Goal: Understand process/instructions: Learn how to perform a task or action

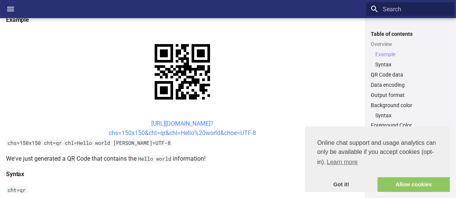
scroll to position [188, 0]
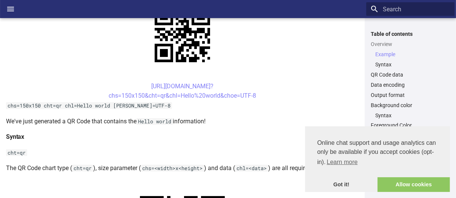
drag, startPoint x: 184, startPoint y: 98, endPoint x: 272, endPoint y: 99, distance: 88.5
click at [272, 99] on center "https://image-charts.com/chart? chs=150x150&cht=qr&chl=Hello%20world&choe=UTF-8" at bounding box center [182, 90] width 352 height 19
copy link "[URL][DOMAIN_NAME]?"
click at [183, 98] on center "https://image-charts.com/chart? chs=150x150&cht=qr&chl=Hello%20world&choe=UTF-8" at bounding box center [182, 90] width 352 height 19
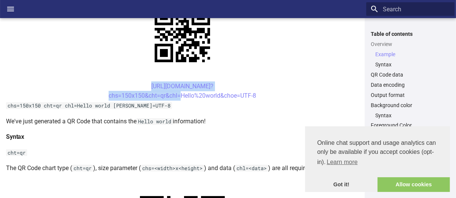
drag, startPoint x: 183, startPoint y: 98, endPoint x: 223, endPoint y: 113, distance: 42.9
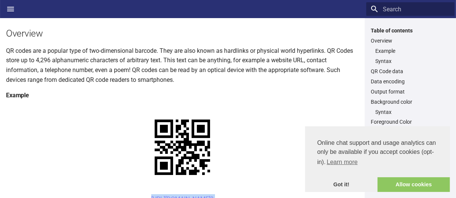
scroll to position [0, 0]
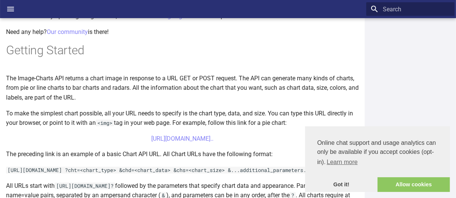
scroll to position [151, 0]
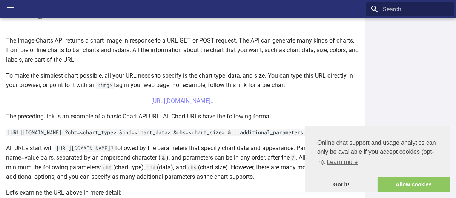
drag, startPoint x: 184, startPoint y: 143, endPoint x: 243, endPoint y: 157, distance: 61.1
click at [243, 106] on center "[URL][DOMAIN_NAME].." at bounding box center [182, 101] width 352 height 10
copy link "[URL][DOMAIN_NAME]"
